Goal: Task Accomplishment & Management: Manage account settings

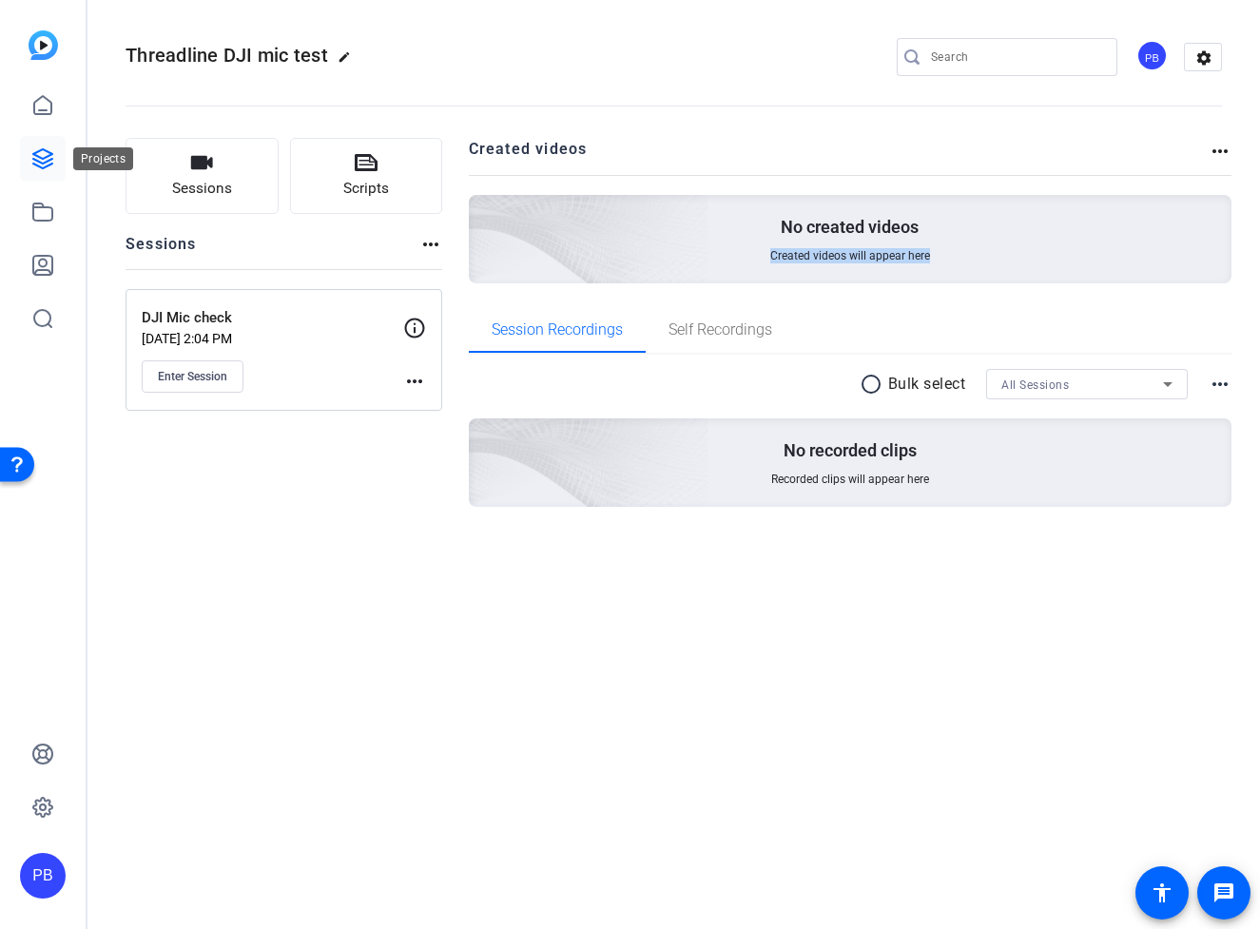
click at [43, 152] on icon at bounding box center [42, 158] width 23 height 23
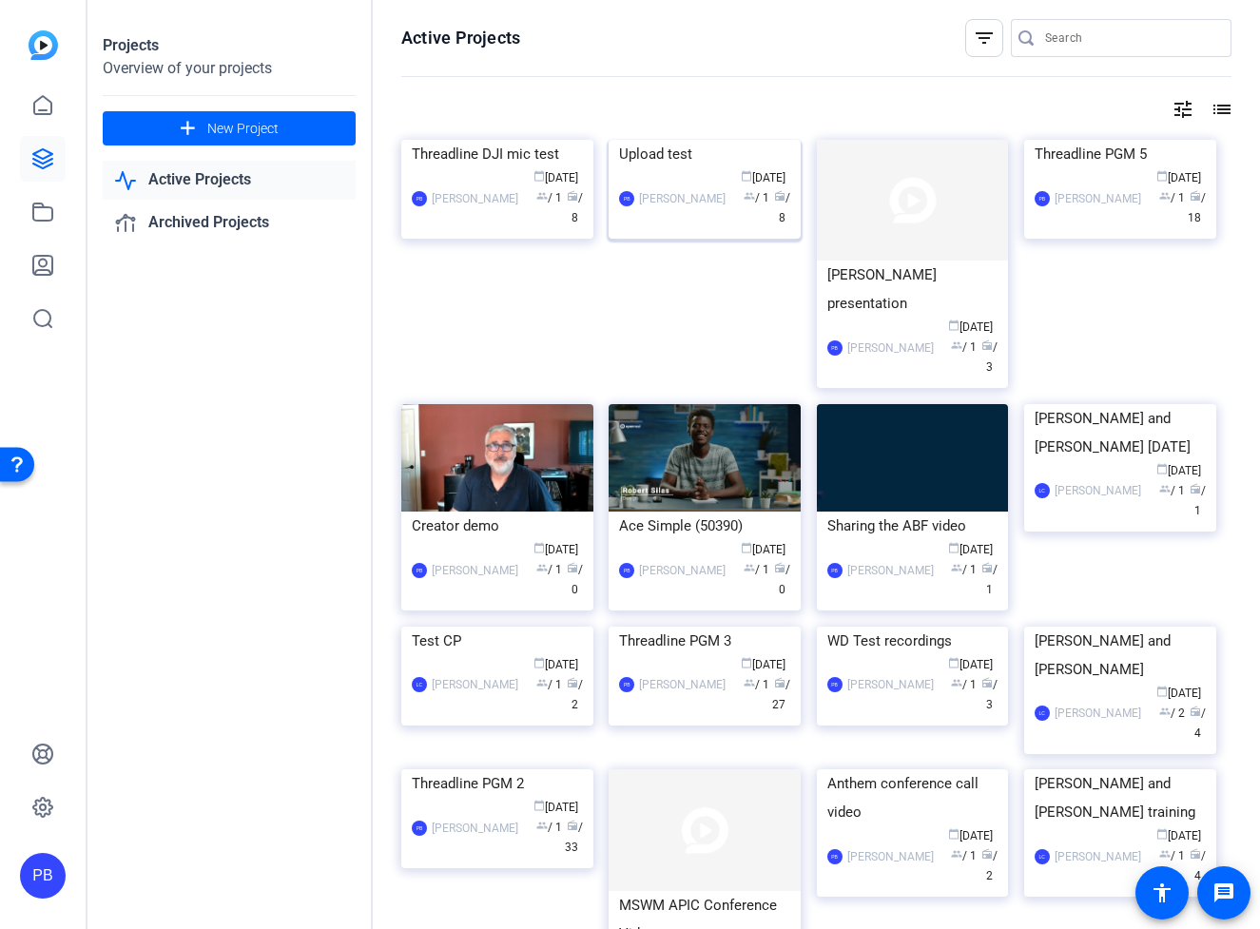
click at [700, 140] on img at bounding box center [705, 140] width 192 height 0
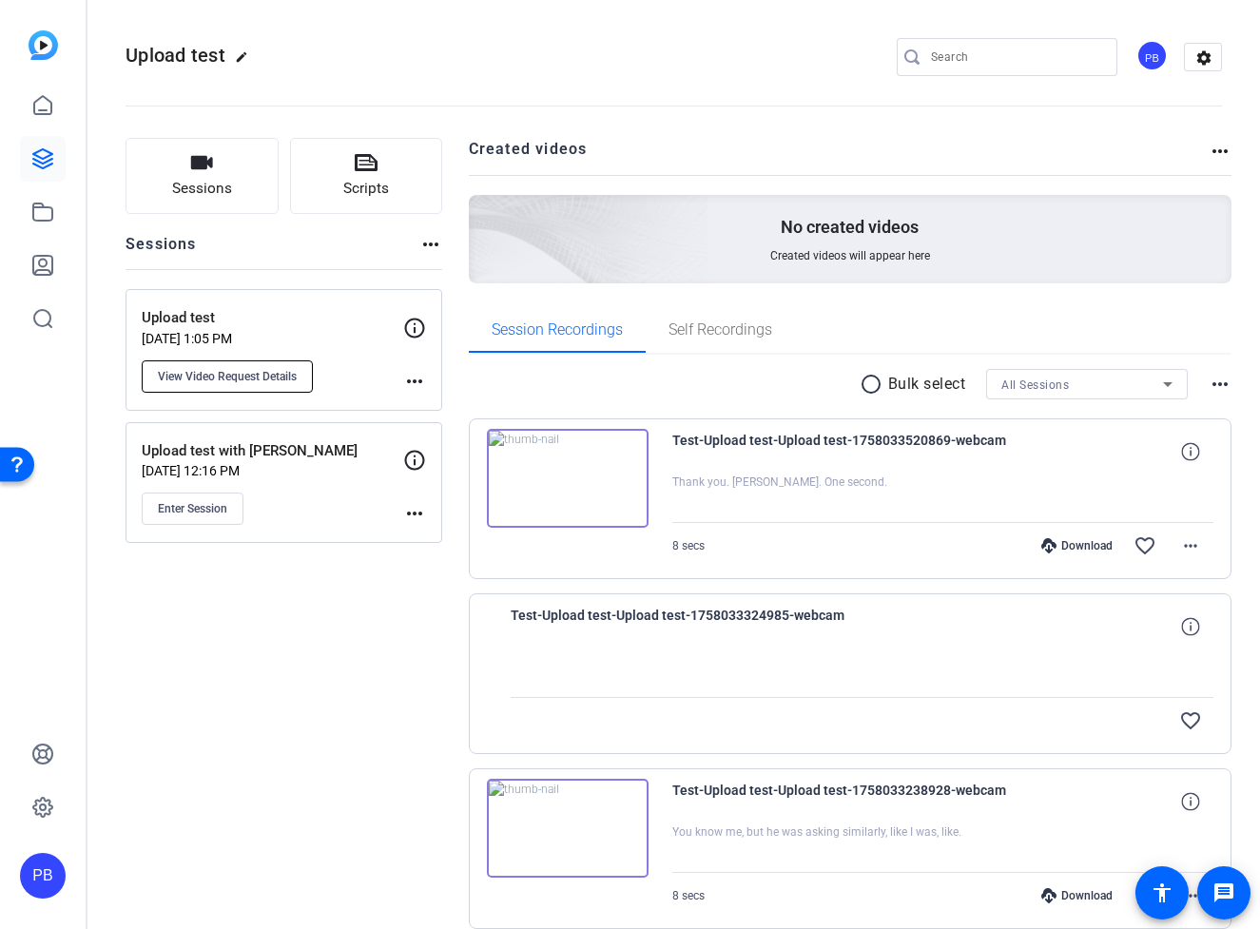
click at [246, 379] on span "View Video Request Details" at bounding box center [227, 376] width 139 height 15
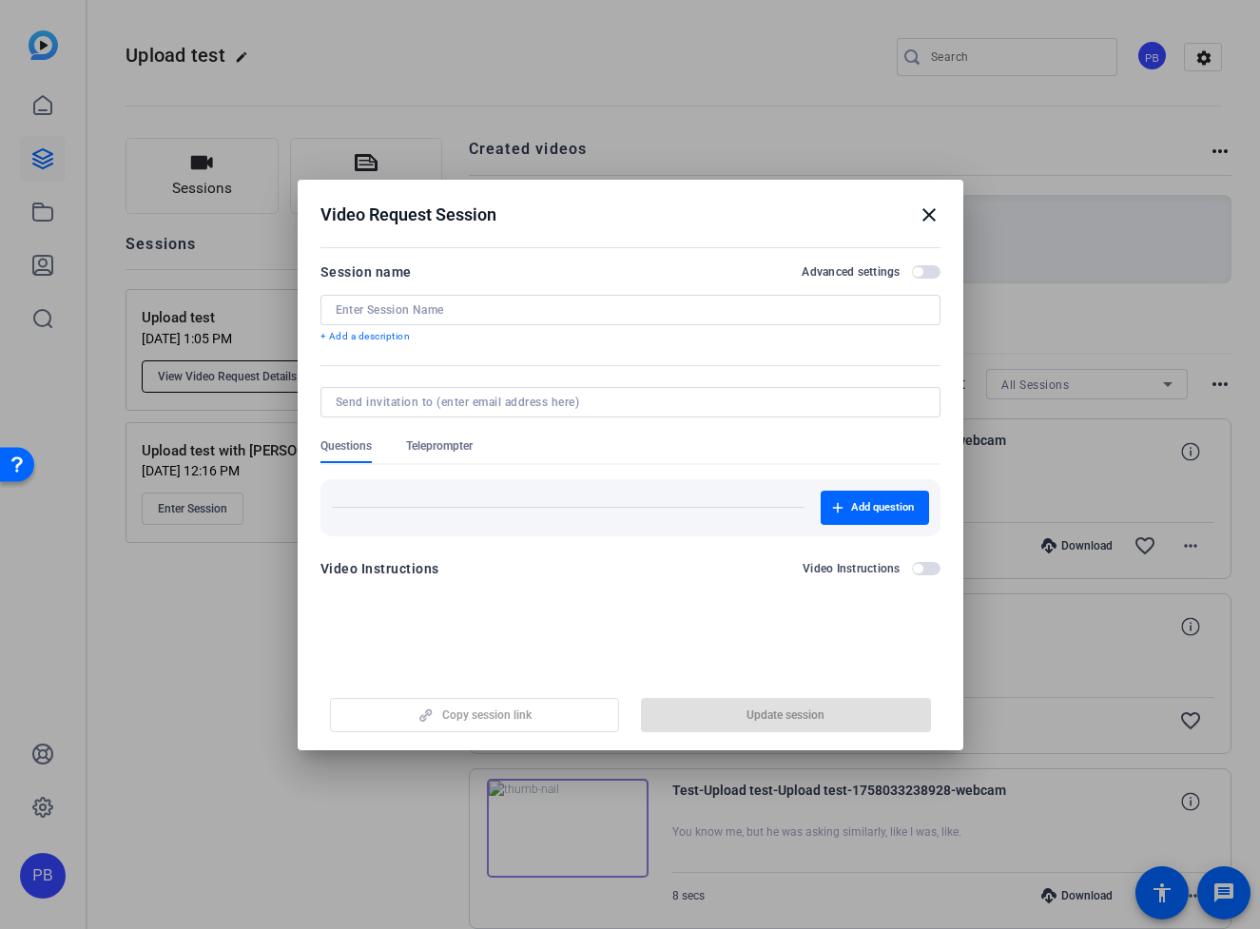
type input "Upload test"
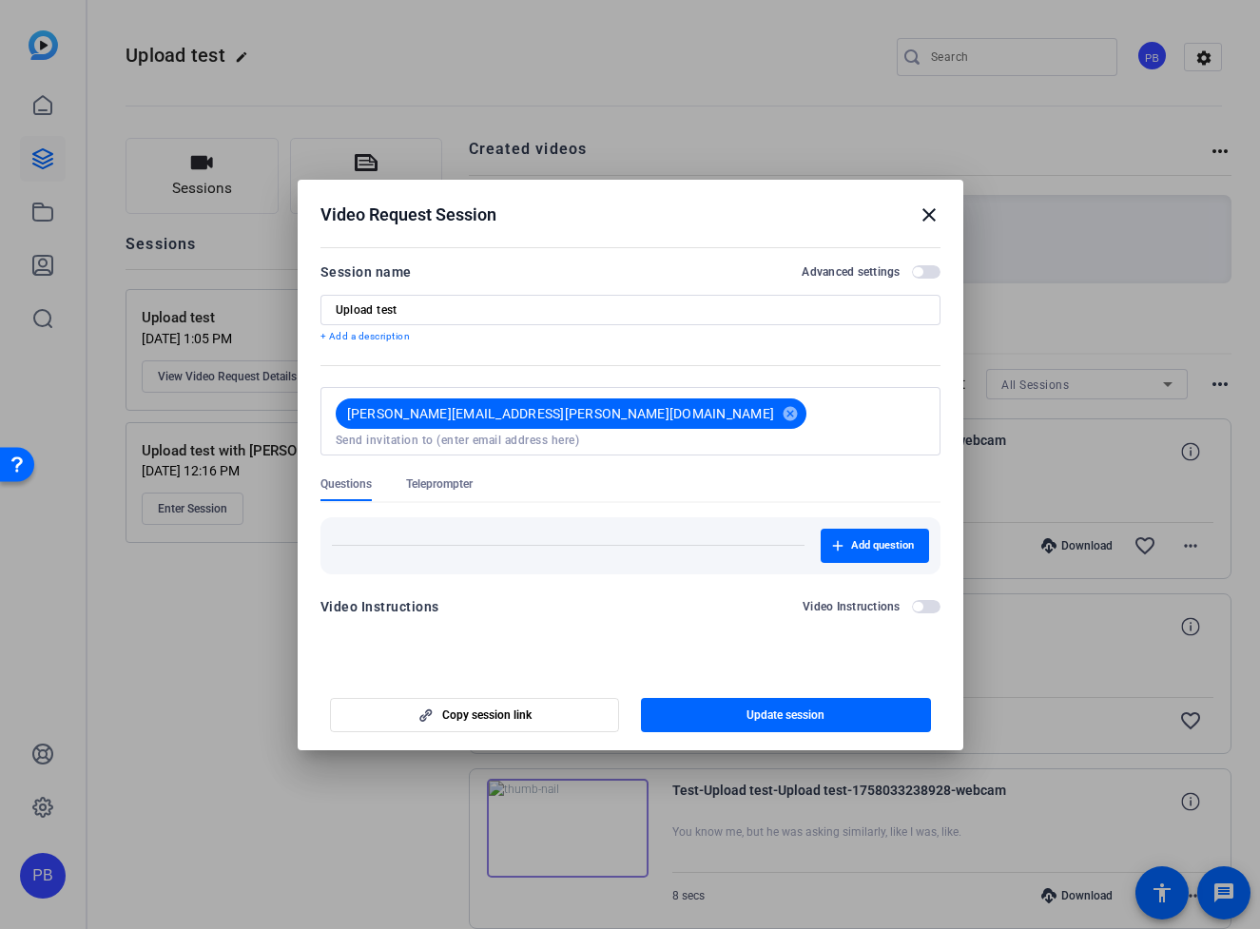
click at [630, 433] on input at bounding box center [631, 440] width 590 height 15
paste input "[PERSON_NAME][EMAIL_ADDRESS][PERSON_NAME][DOMAIN_NAME]"
type input "[PERSON_NAME][EMAIL_ADDRESS][PERSON_NAME][DOMAIN_NAME]"
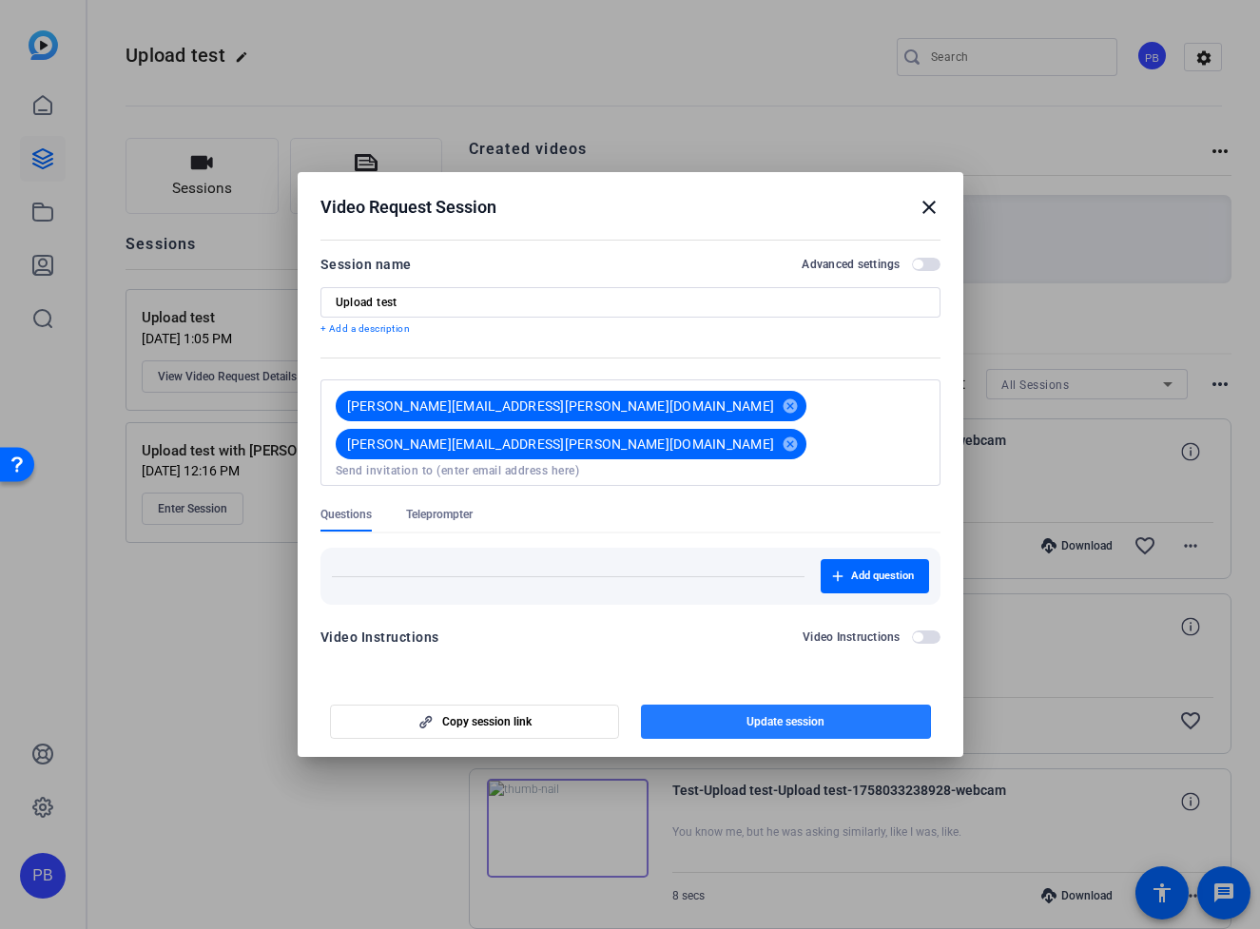
click at [763, 714] on span "Update session" at bounding box center [786, 721] width 78 height 15
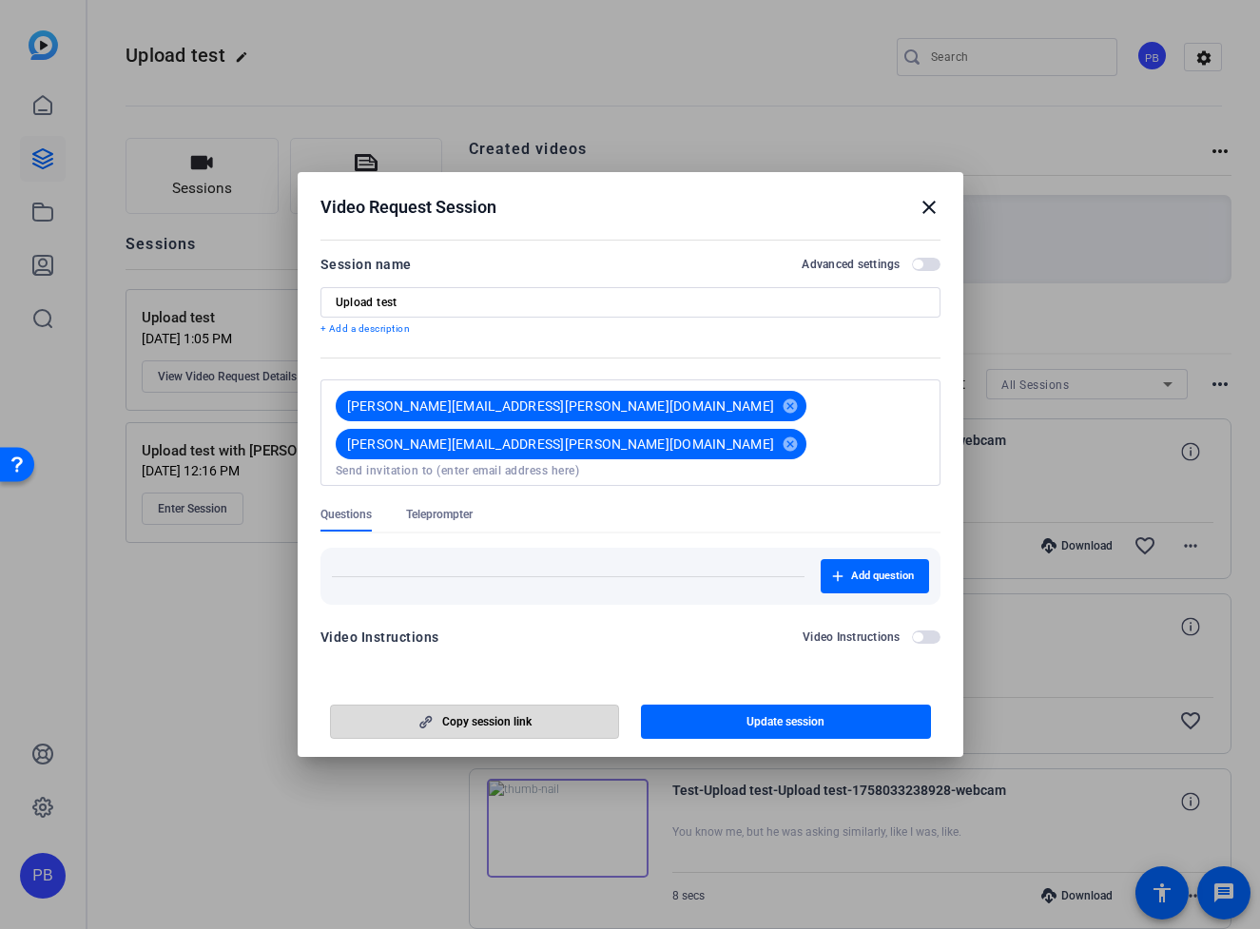
click at [463, 715] on span "Copy session link" at bounding box center [486, 721] width 89 height 15
click at [784, 715] on span "Update session" at bounding box center [786, 721] width 78 height 15
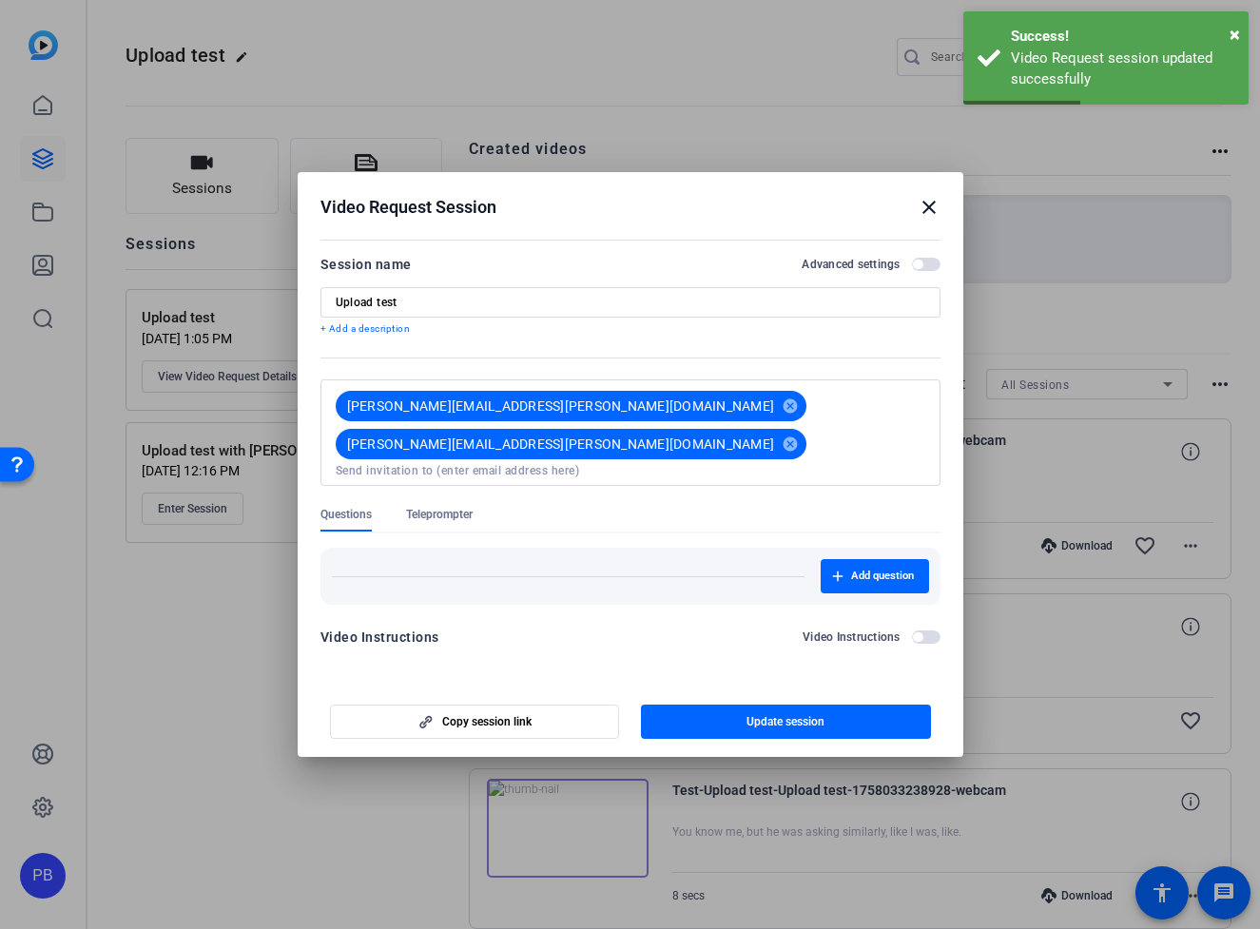
click at [196, 691] on div at bounding box center [630, 464] width 1260 height 929
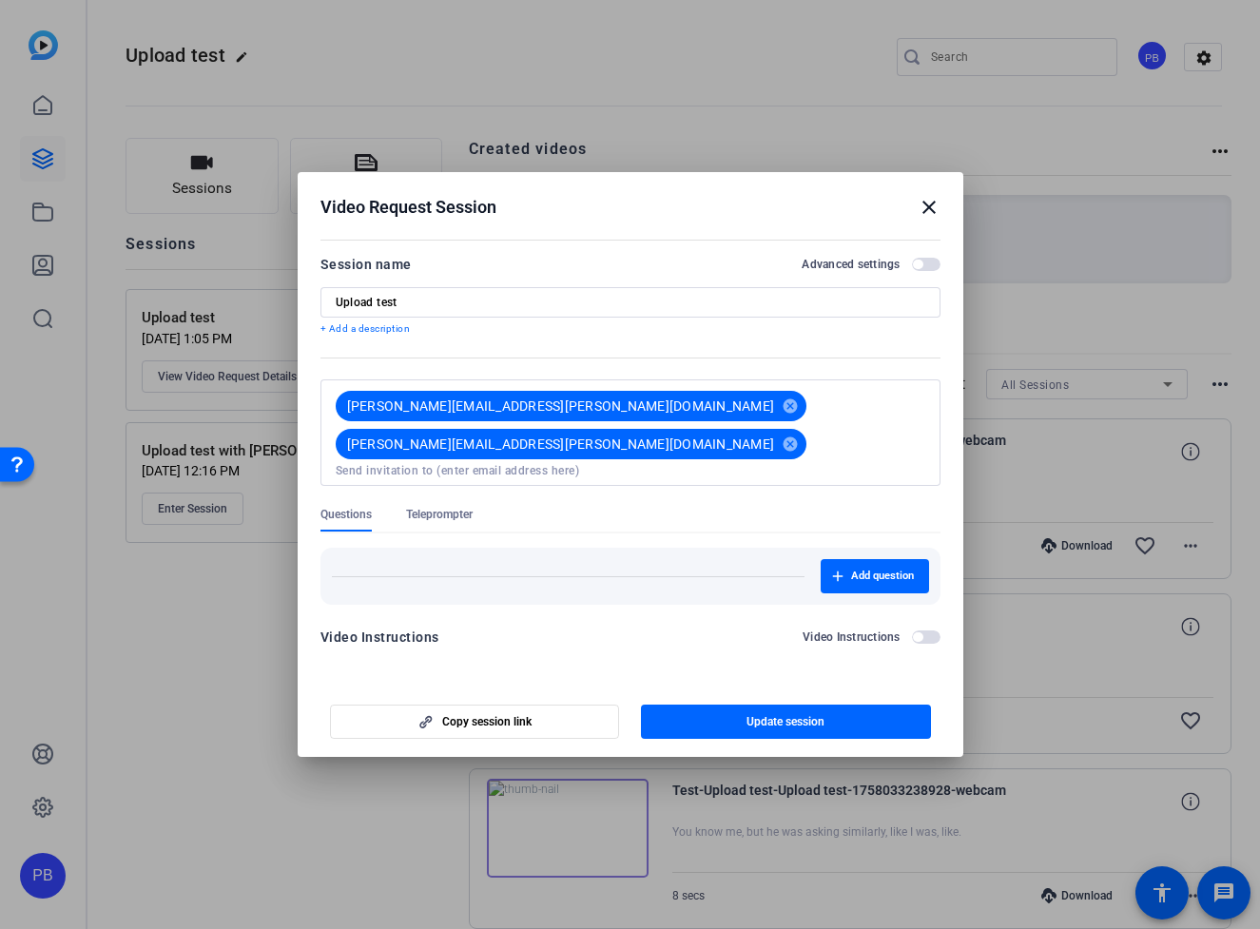
click at [932, 214] on mat-icon "close" at bounding box center [929, 207] width 23 height 23
